Goal: Navigation & Orientation: Find specific page/section

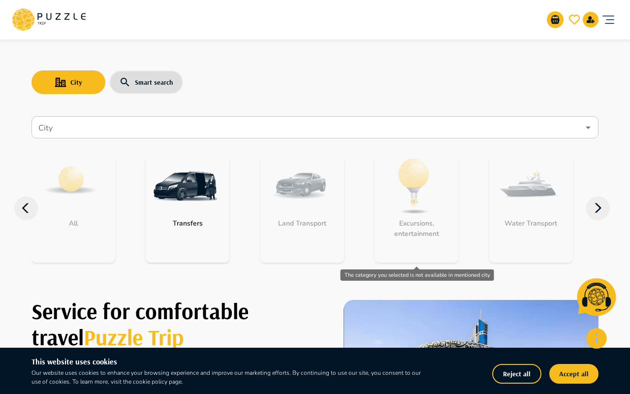
scroll to position [0, 0]
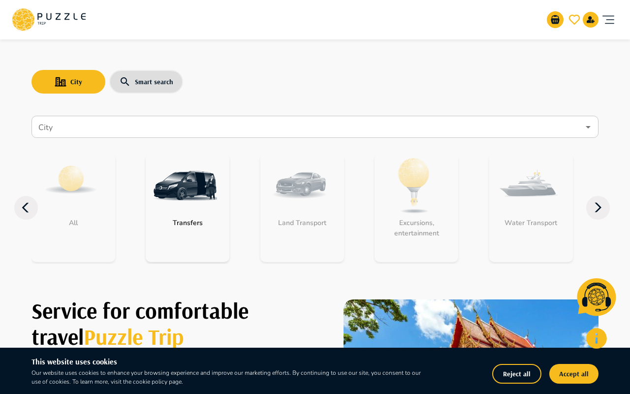
click at [607, 17] on icon "account of current user" at bounding box center [608, 20] width 20 height 20
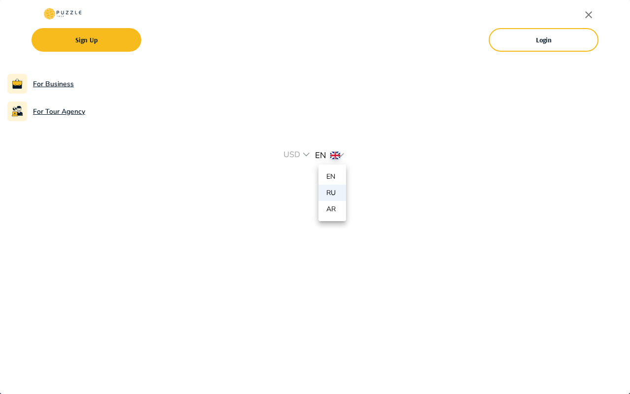
click at [333, 171] on p "en" at bounding box center [331, 176] width 11 height 10
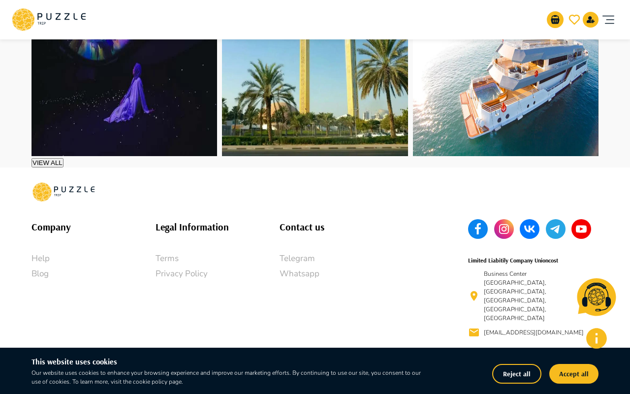
scroll to position [2092, 0]
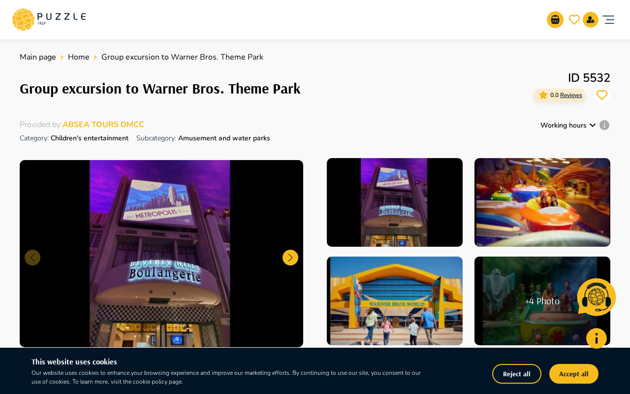
click at [613, 21] on icon "account of current user" at bounding box center [608, 20] width 20 height 20
